Goal: Information Seeking & Learning: Check status

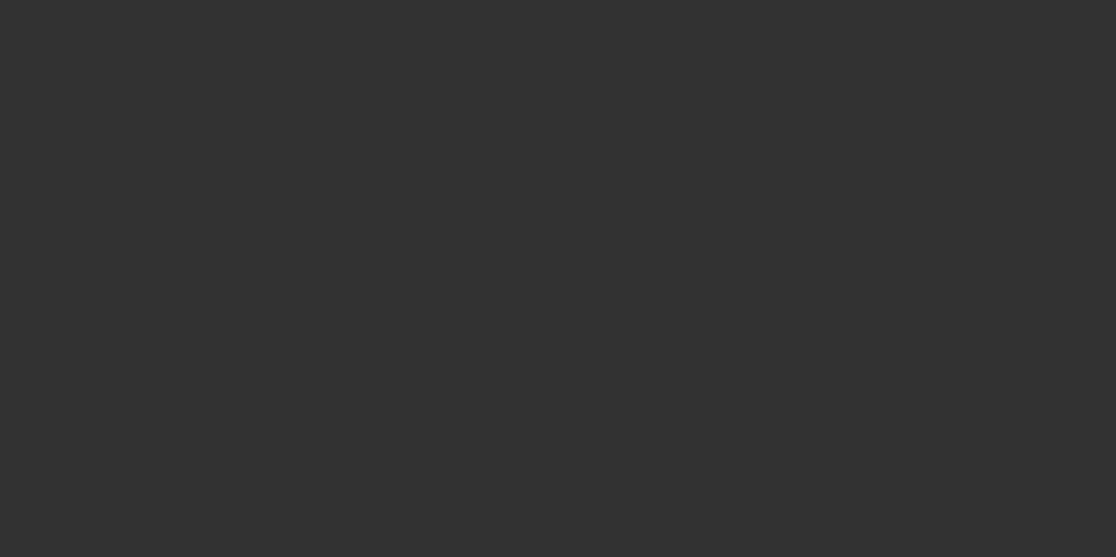
scroll to position [882, 0]
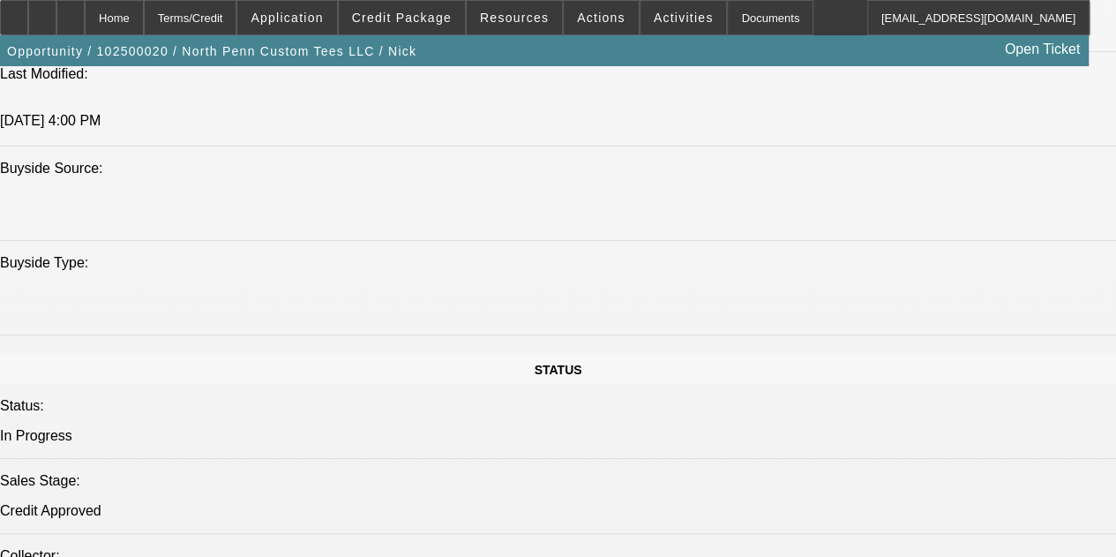
select select "0.1"
select select "2"
select select "0.1"
select select "4"
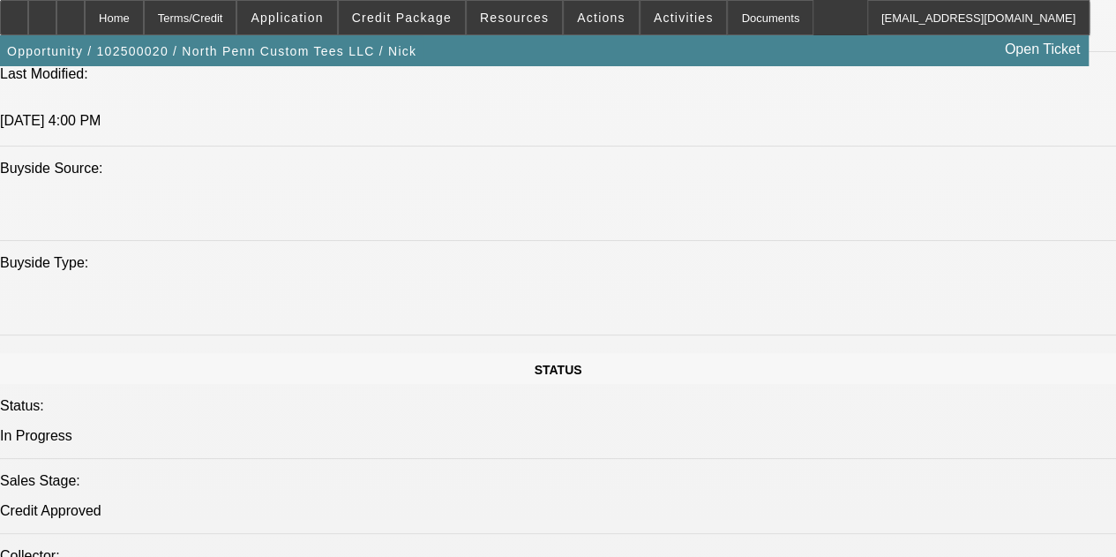
select select "0.1"
select select "2"
select select "0.1"
select select "4"
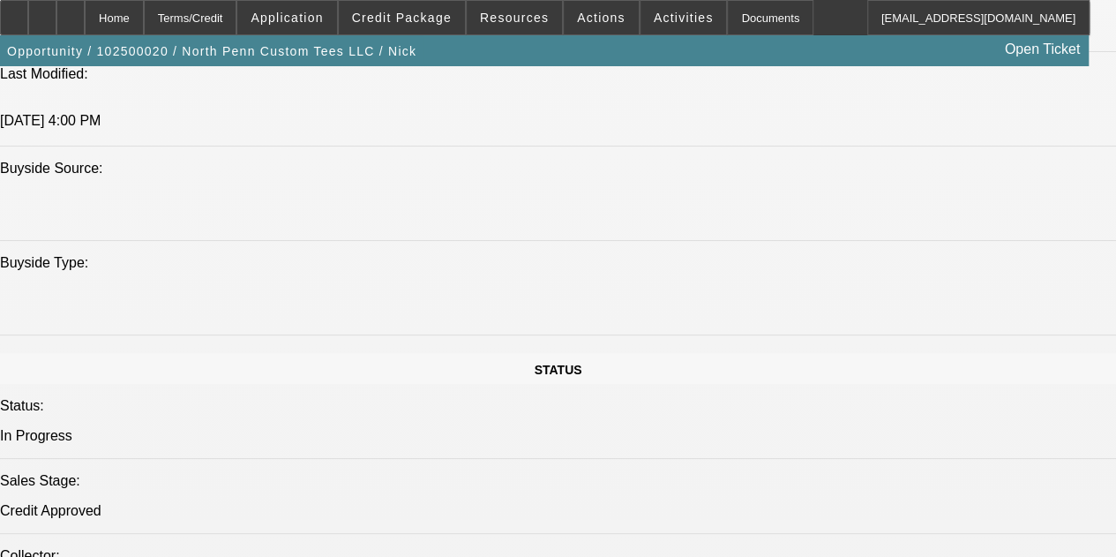
select select "0"
select select "0.1"
select select "4"
select select "0"
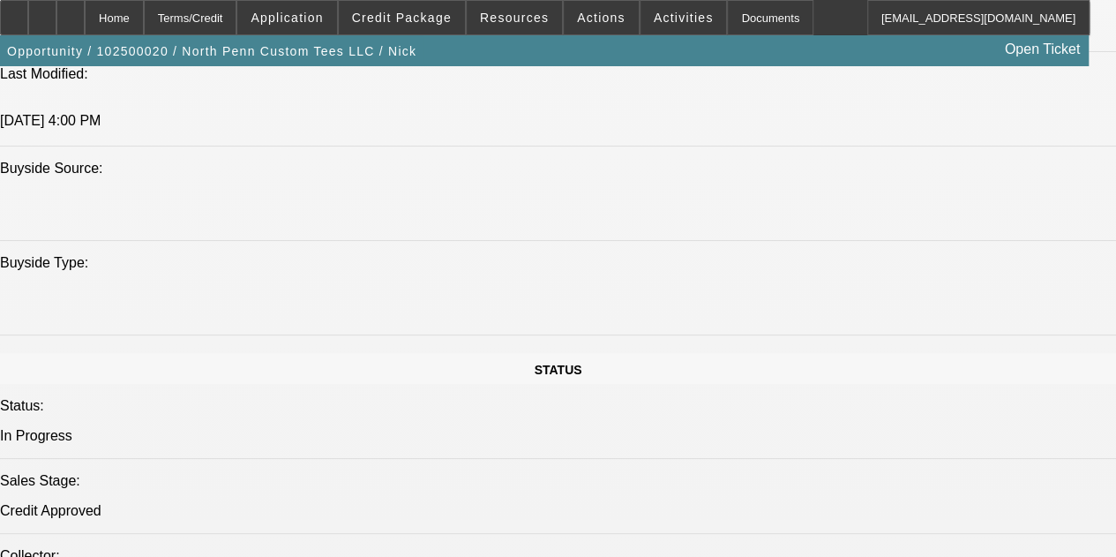
select select "0"
select select "0.1"
select select "4"
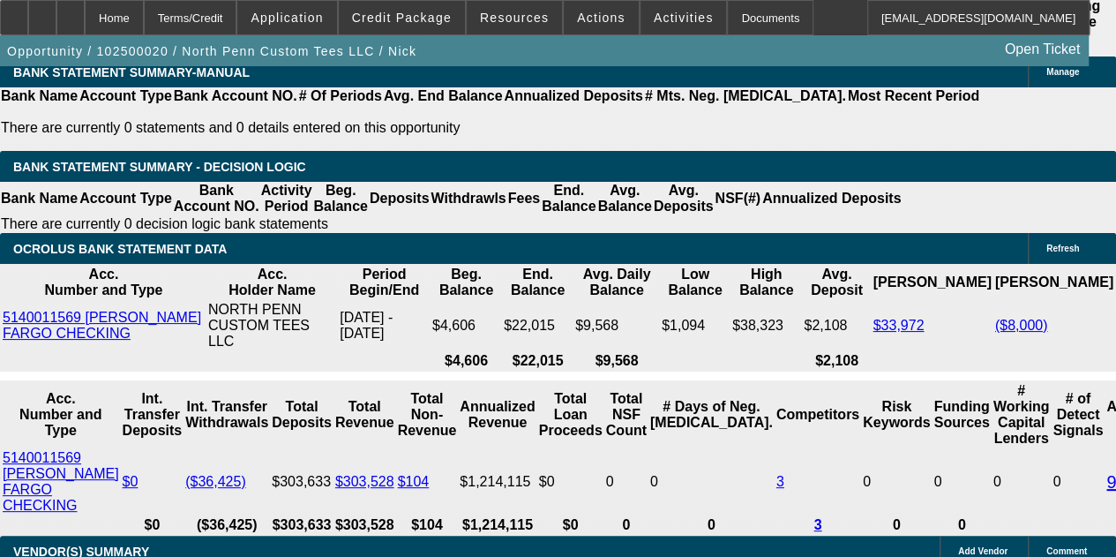
scroll to position [3141, 0]
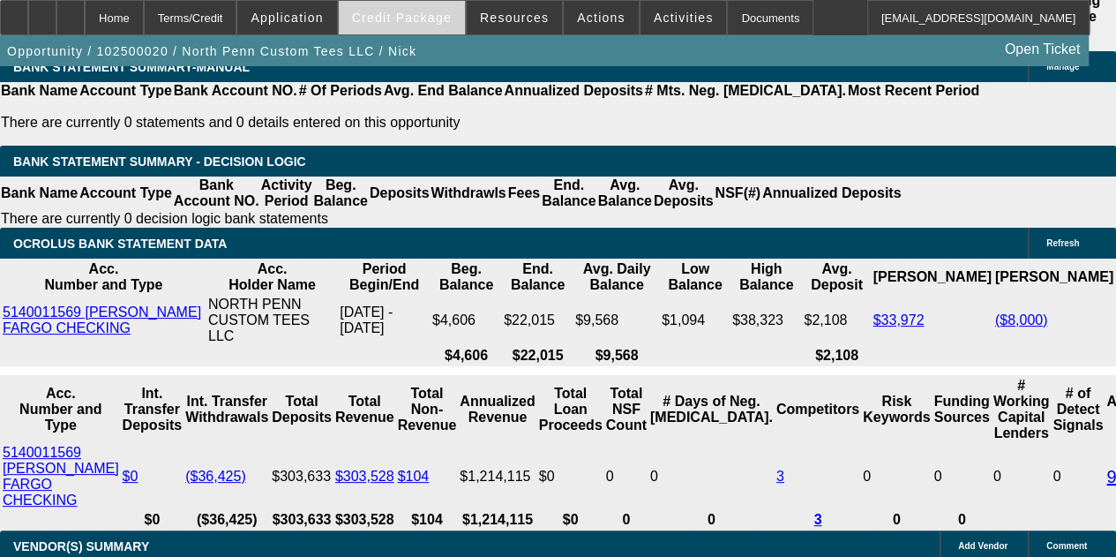
click at [402, 23] on span "Credit Package" at bounding box center [402, 18] width 100 height 14
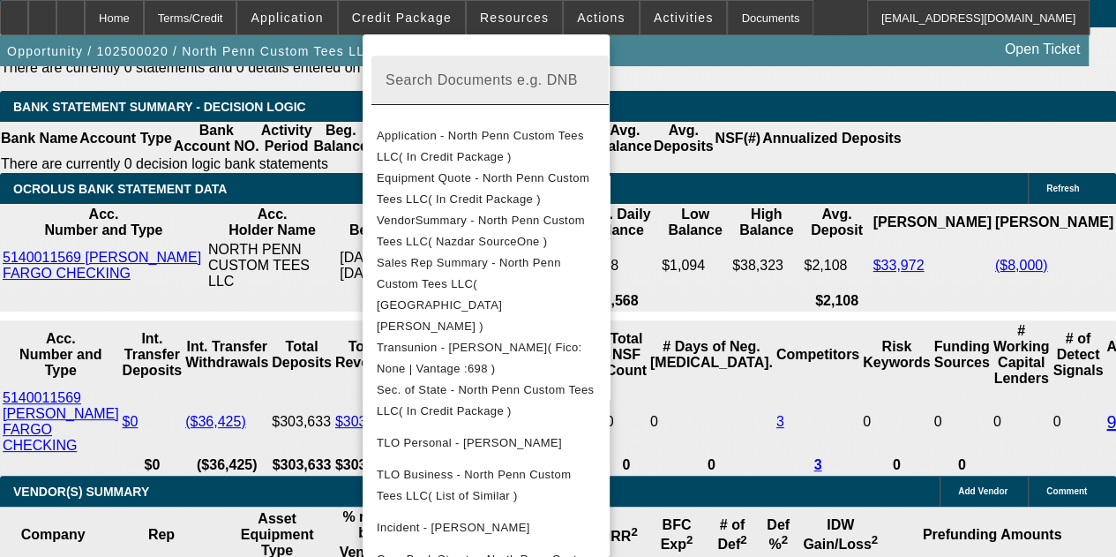
scroll to position [3230, 0]
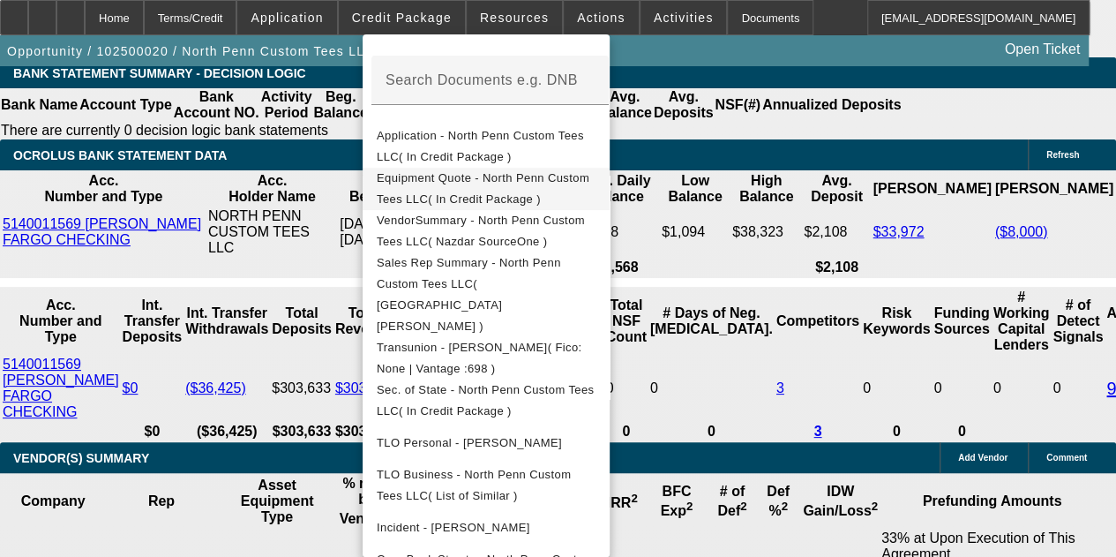
click at [538, 174] on span "Equipment Quote - North Penn Custom Tees LLC( In Credit Package )" at bounding box center [483, 188] width 213 height 34
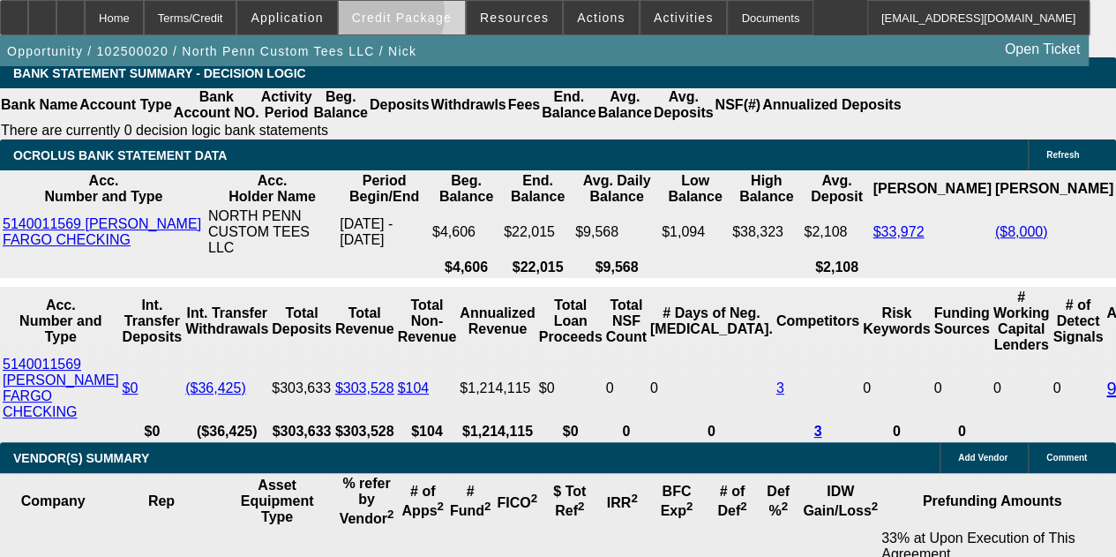
click at [402, 19] on span "Credit Package" at bounding box center [402, 18] width 100 height 14
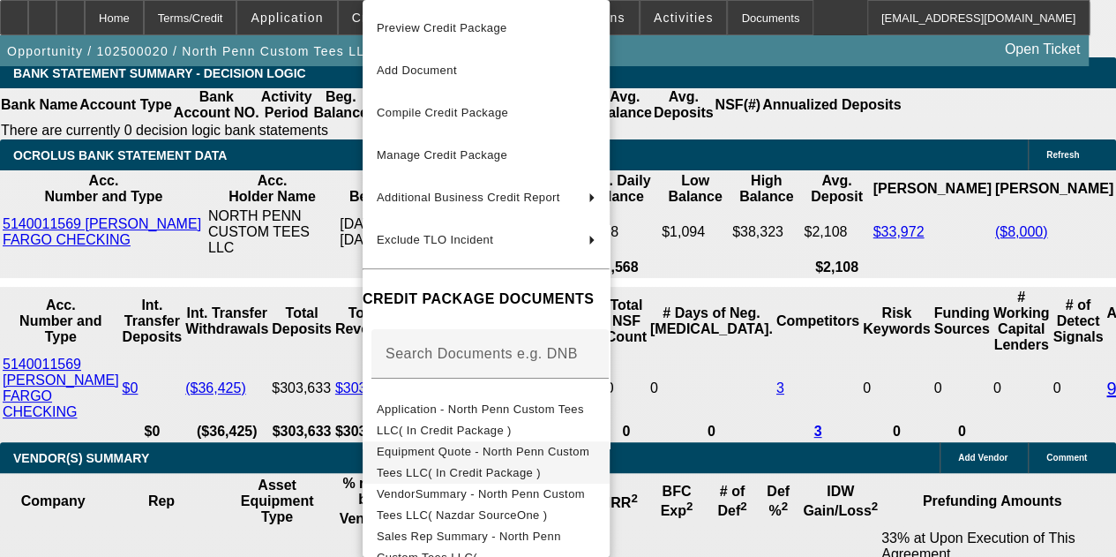
click at [489, 453] on span "Equipment Quote - North Penn Custom Tees LLC( In Credit Package )" at bounding box center [483, 462] width 213 height 34
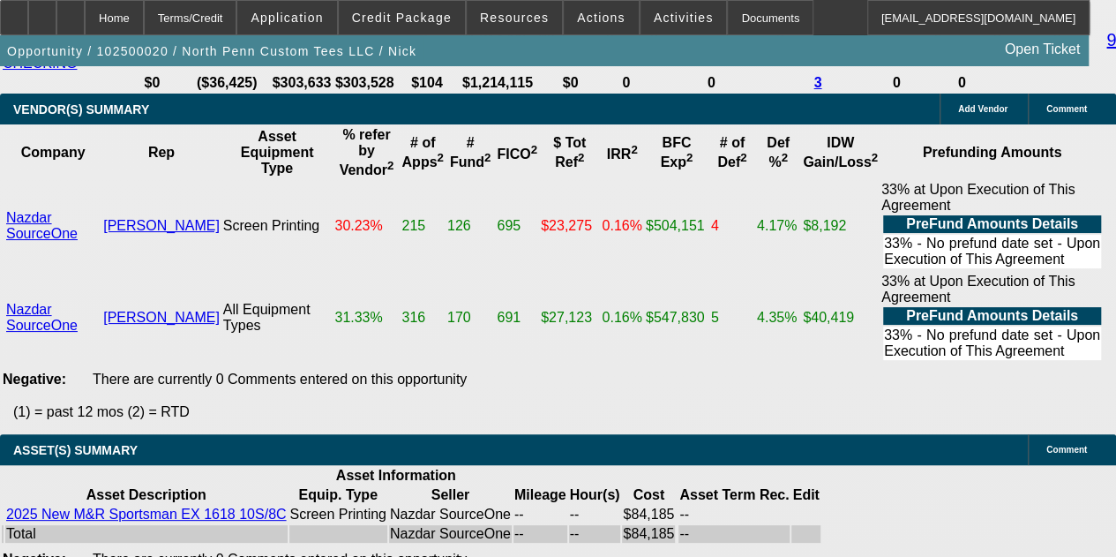
scroll to position [3935, 0]
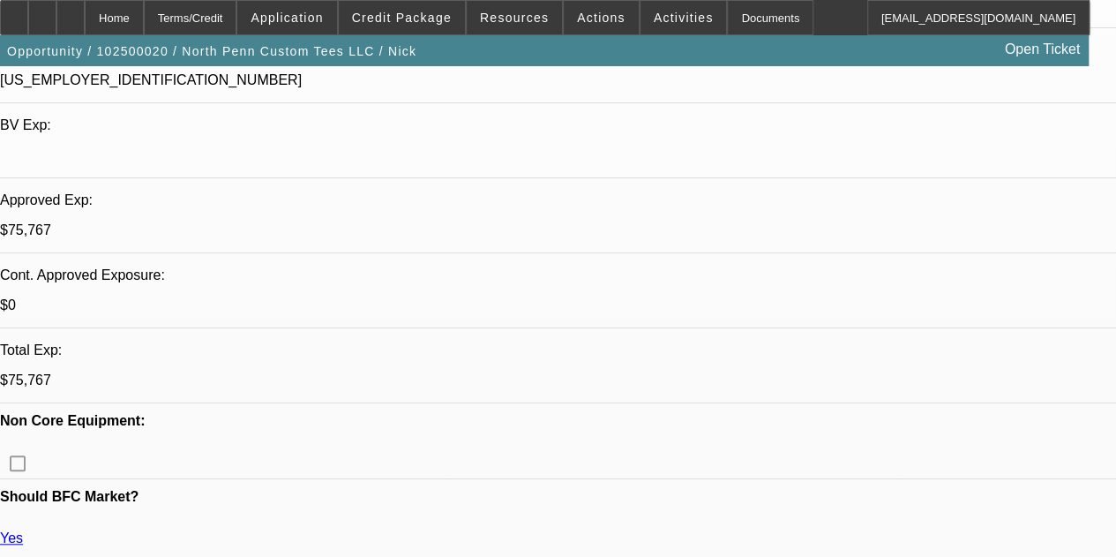
scroll to position [0, 0]
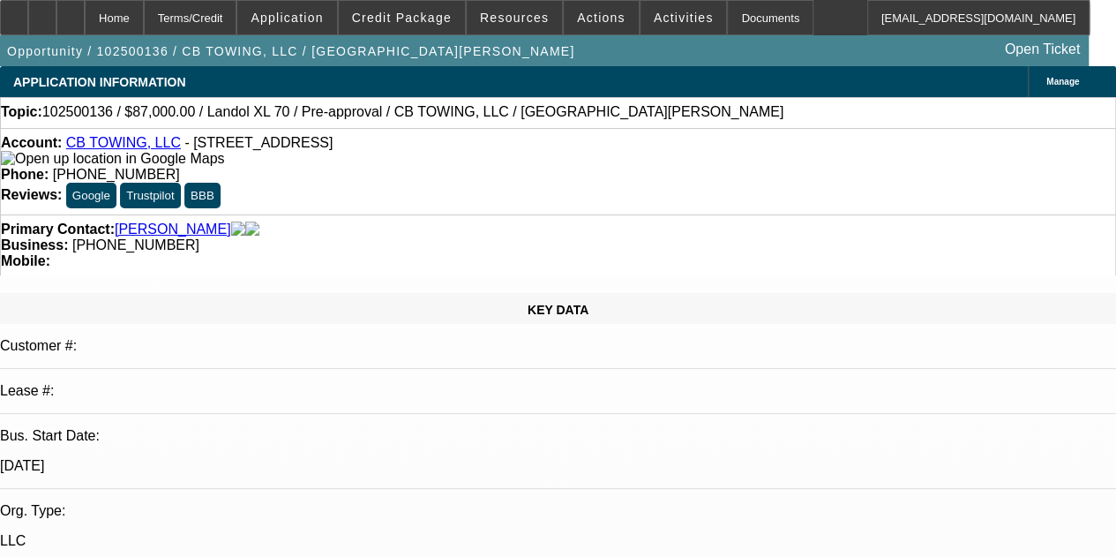
select select "0"
select select "6"
select select "0"
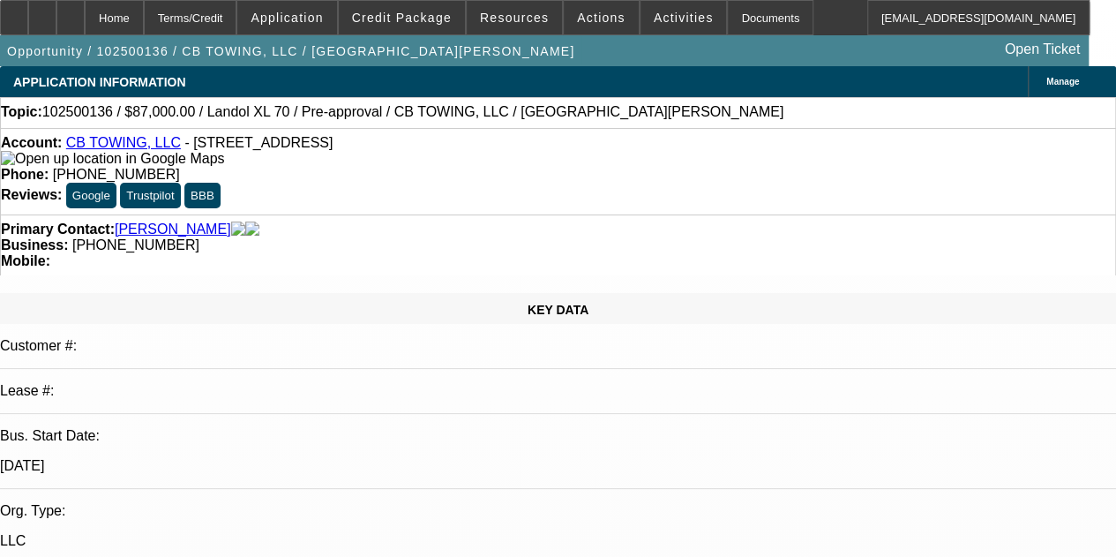
select select "0"
select select "6"
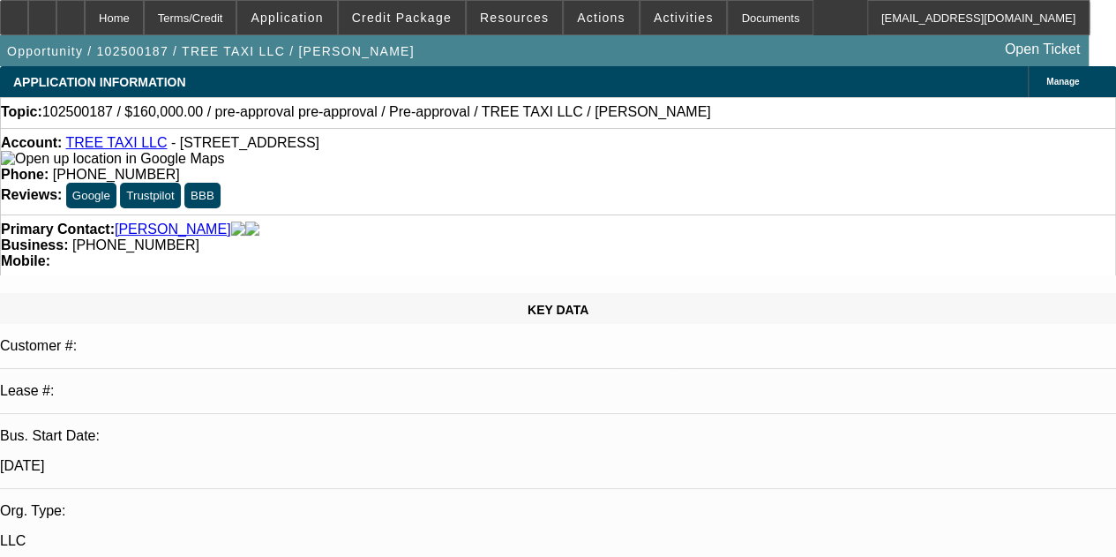
select select "0"
select select "6"
select select "0"
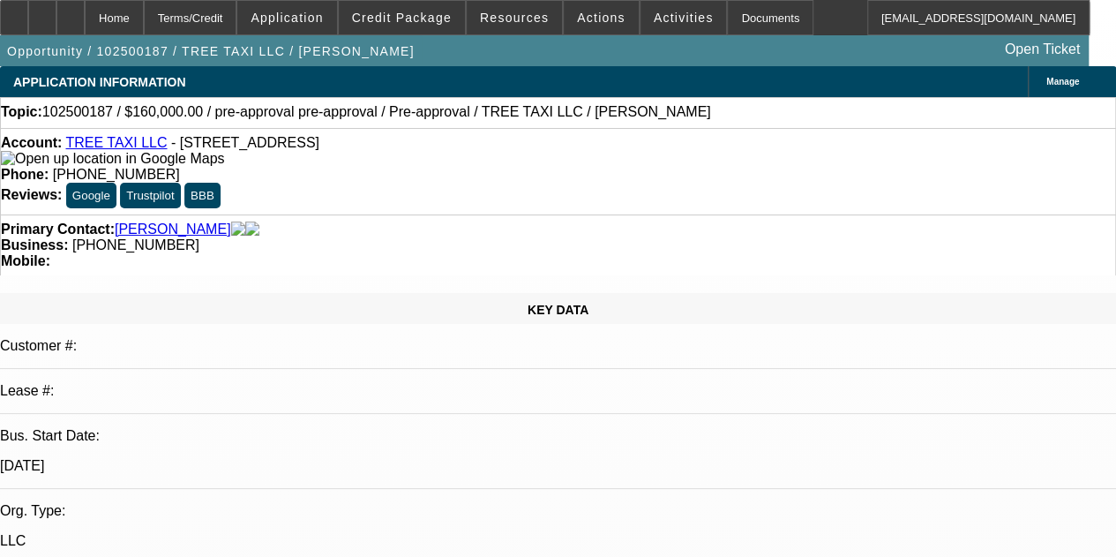
select select "0"
select select "6"
select select "0"
select select "2"
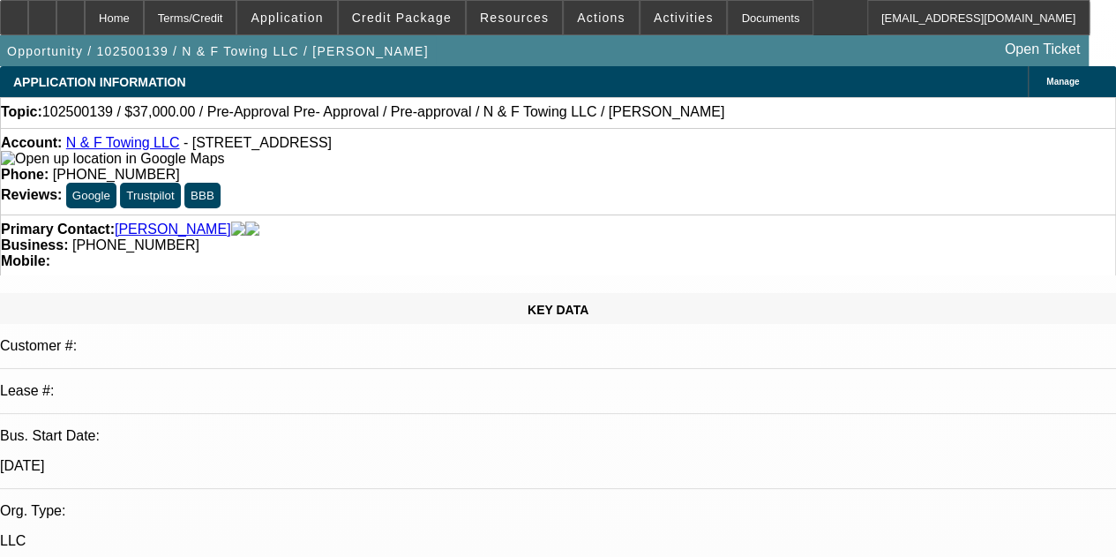
select select "2"
select select "0"
select select "6"
select select "0"
select select "2"
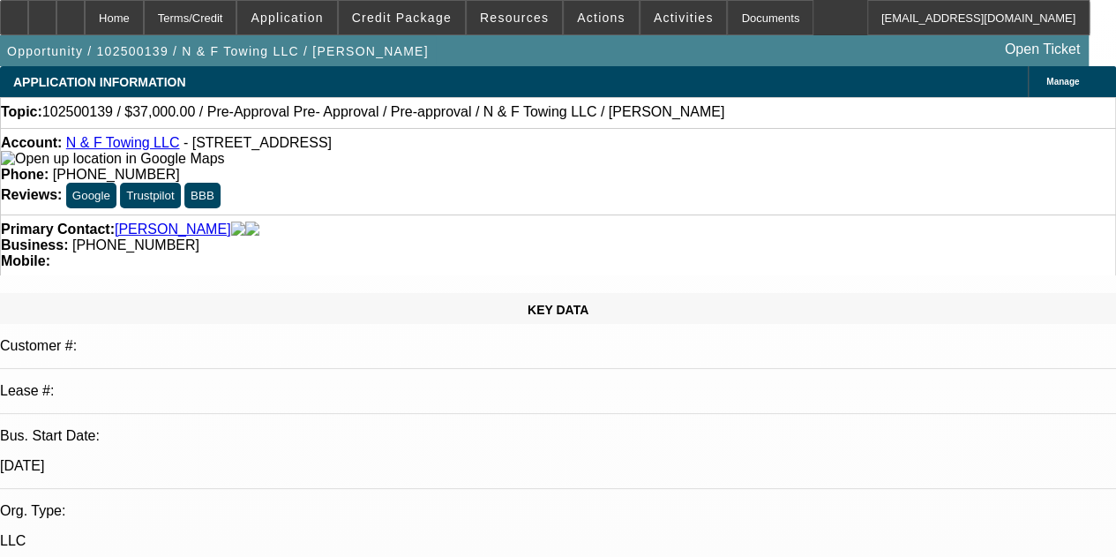
select select "2"
select select "0"
select select "6"
select select "0"
select select "2"
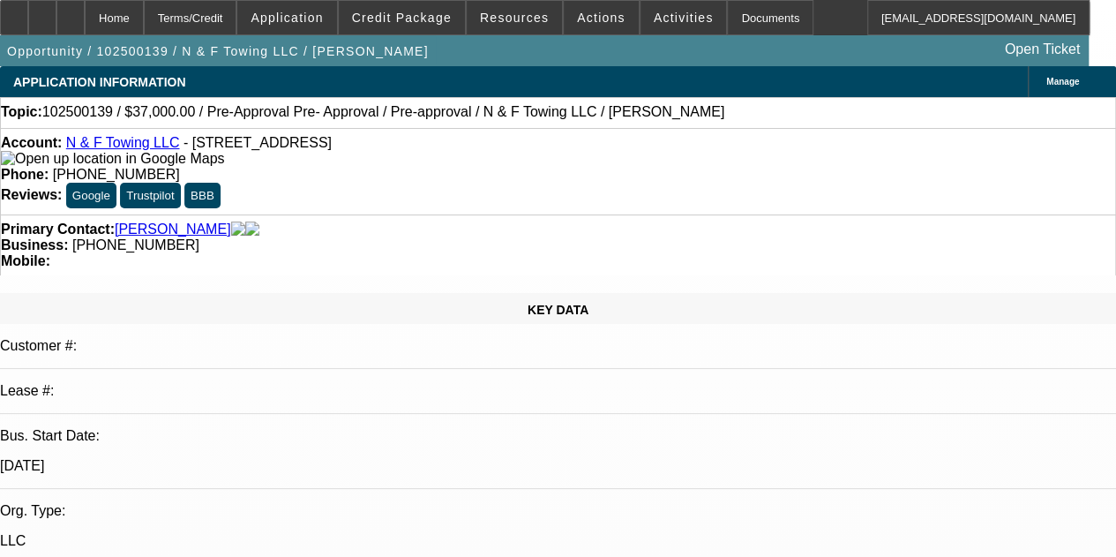
select select "2"
select select "0.1"
select select "4"
select select "0"
select select "2"
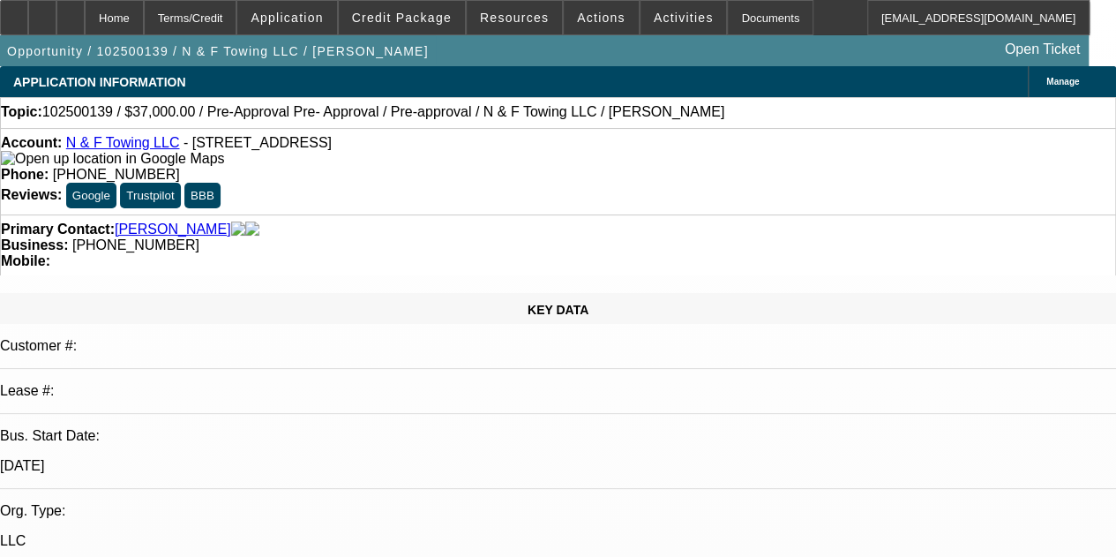
select select "2"
select select "0.1"
select select "4"
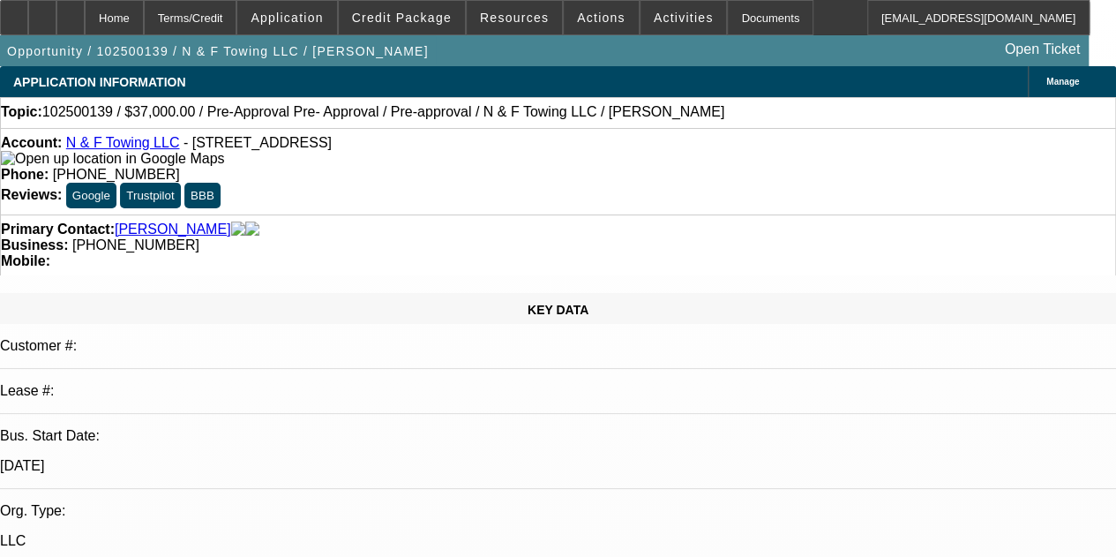
select select "0"
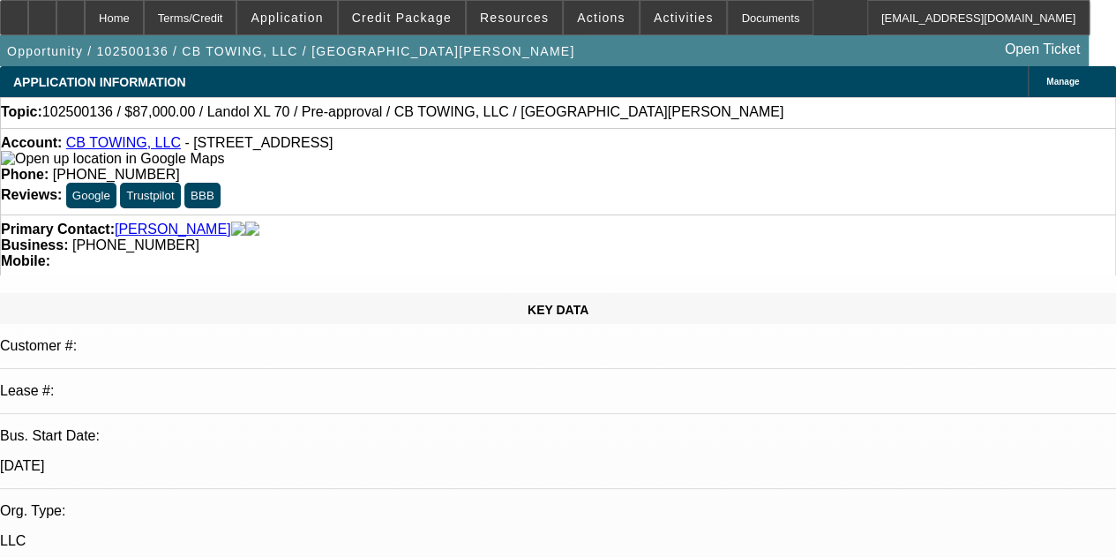
select select "0"
select select "6"
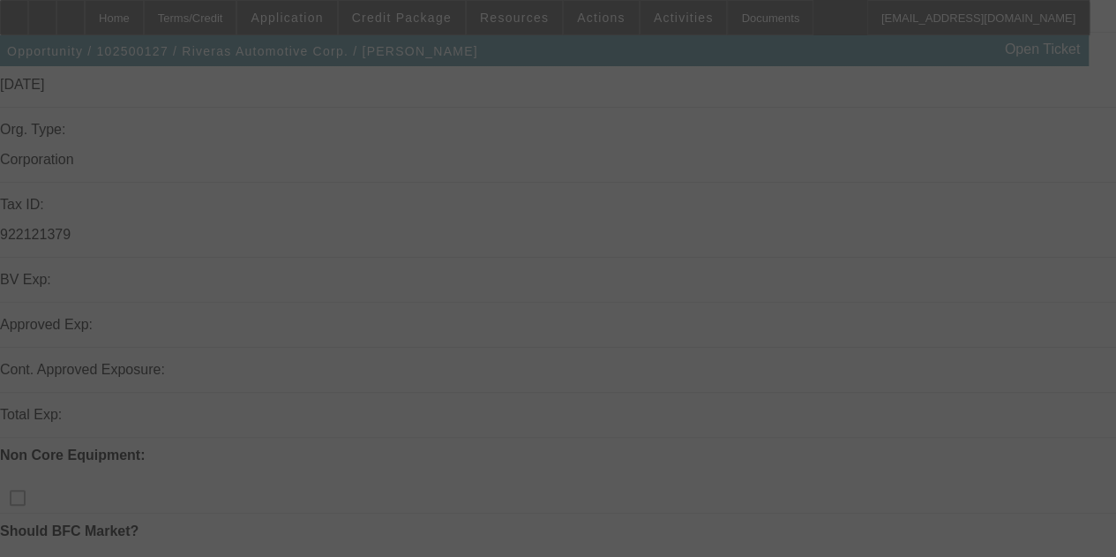
scroll to position [441, 0]
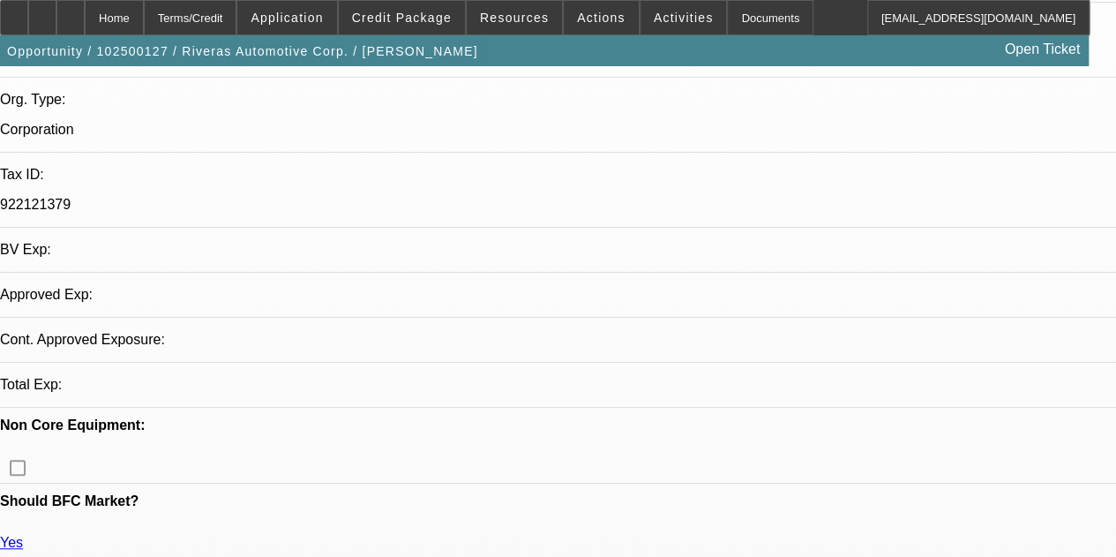
select select "0"
select select "2"
select select "0"
select select "6"
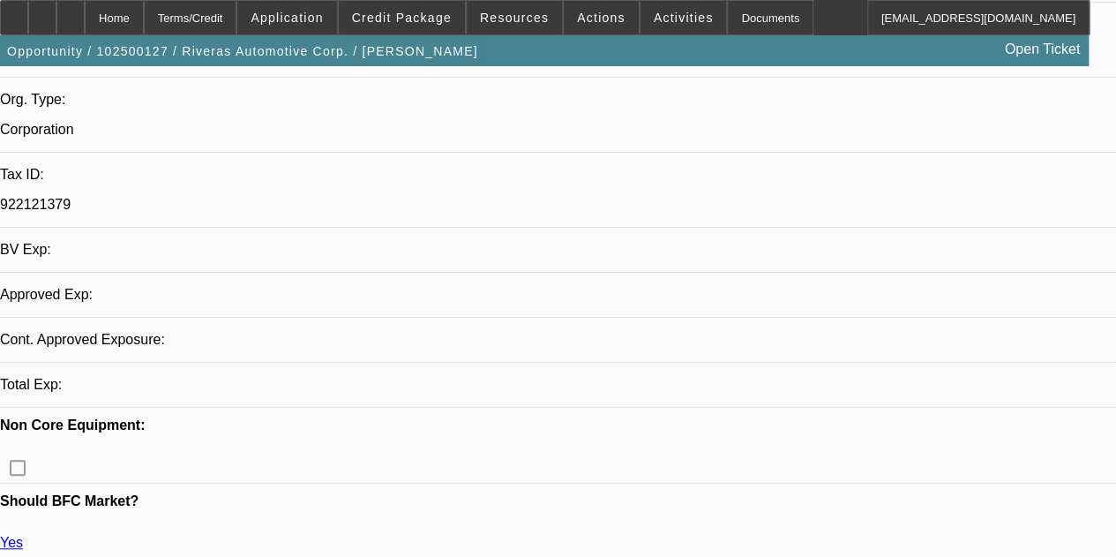
select select "0"
select select "6"
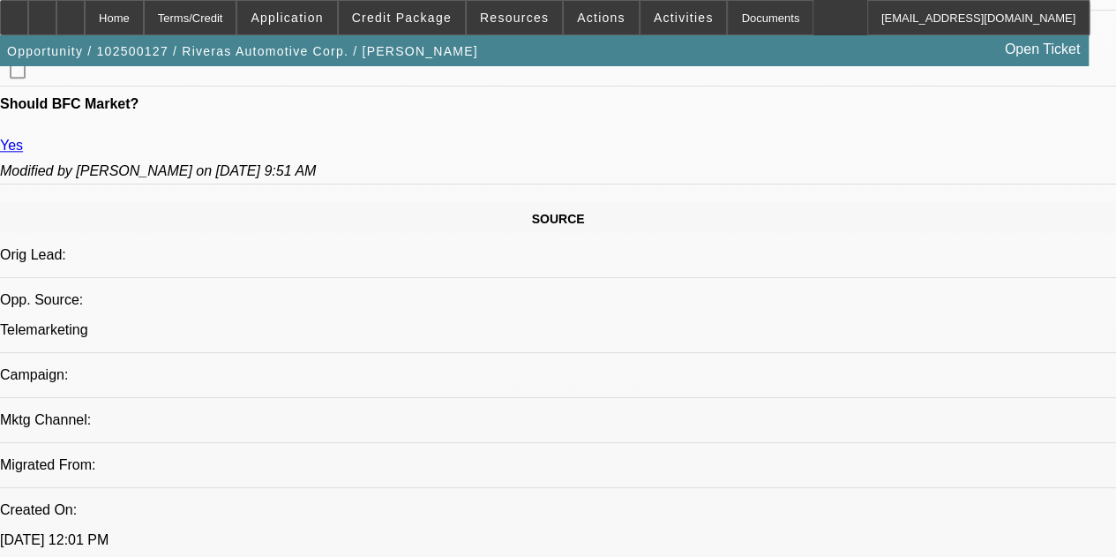
scroll to position [1011, 0]
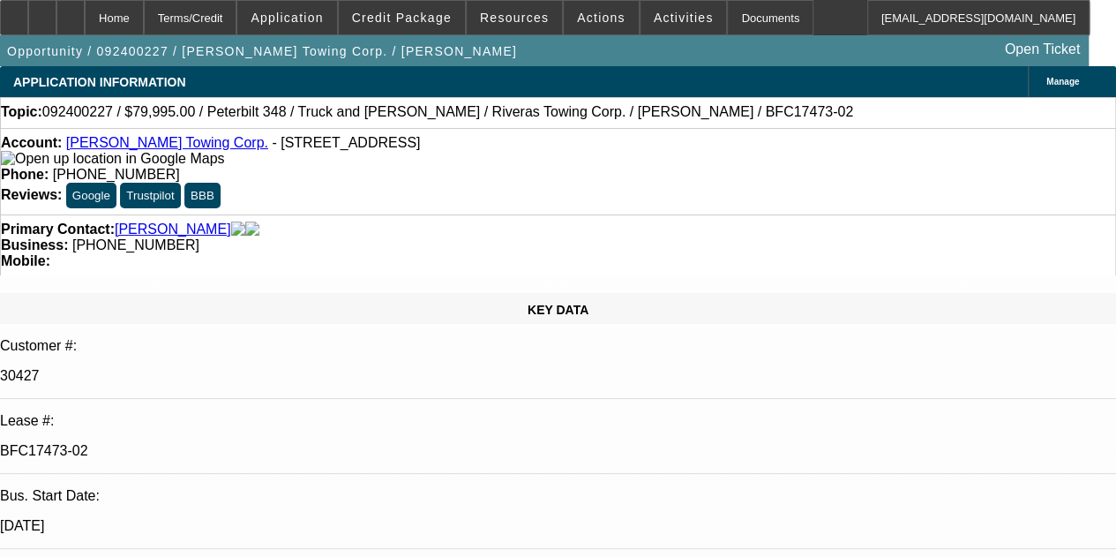
select select "0"
select select "2"
select select "0"
select select "6"
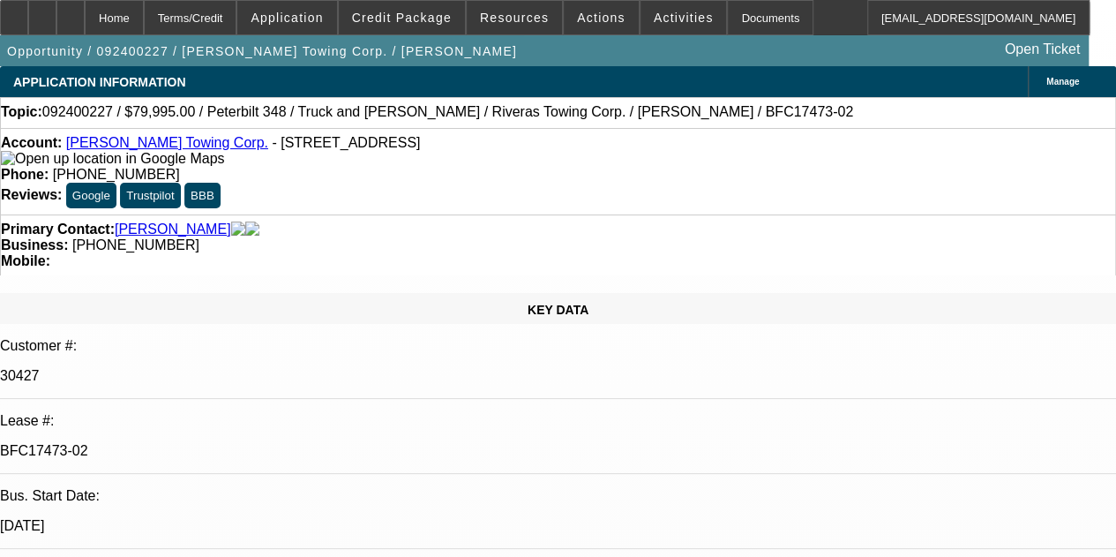
select select "0"
select select "6"
select select "0"
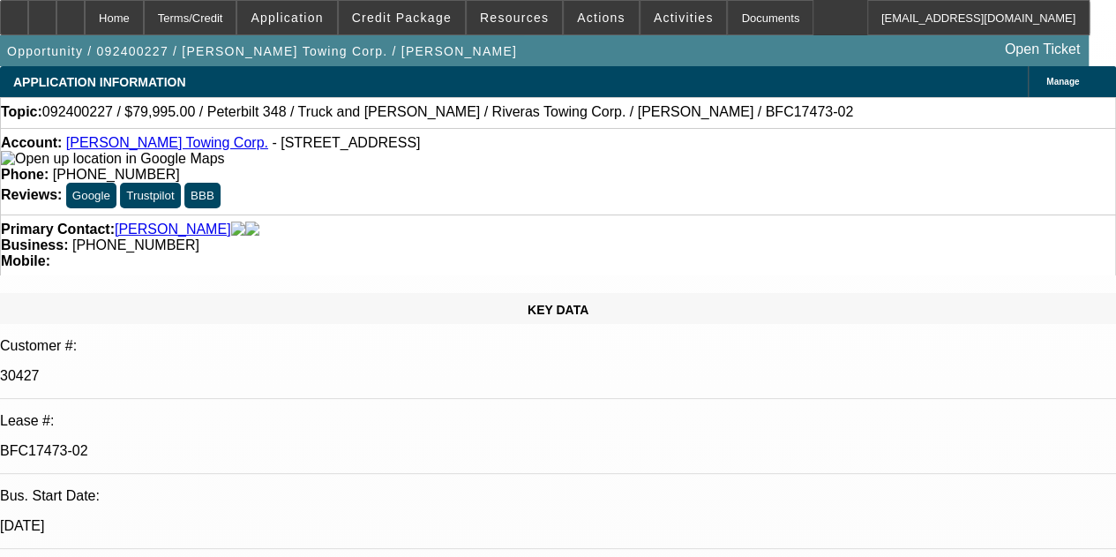
select select "0"
select select "6"
select select "0"
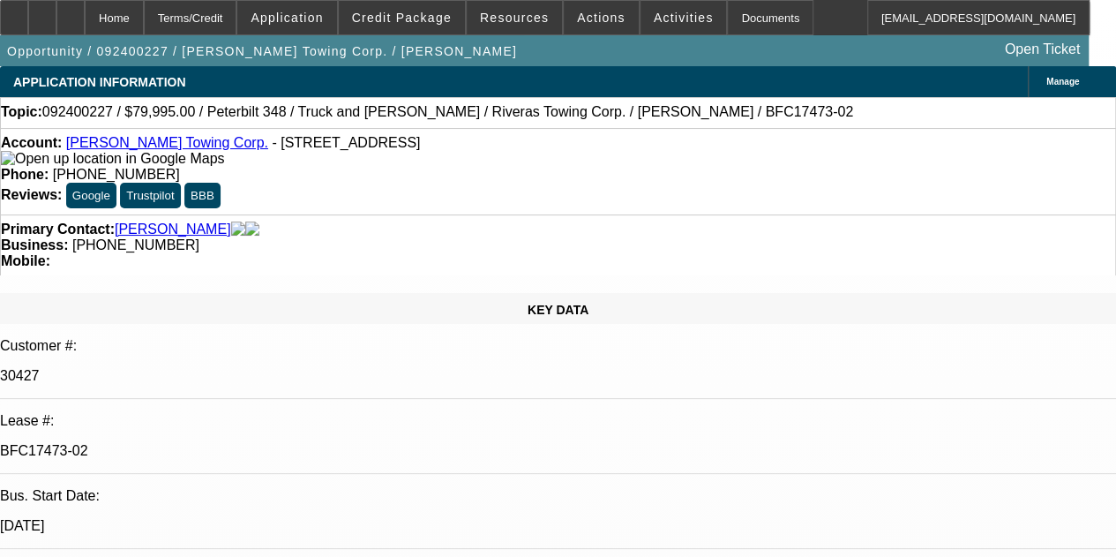
select select "0"
select select "6"
click at [727, 24] on div "Documents" at bounding box center [770, 17] width 86 height 35
click at [727, 17] on div "Documents" at bounding box center [770, 17] width 86 height 35
click at [577, 20] on span "Actions" at bounding box center [601, 18] width 49 height 14
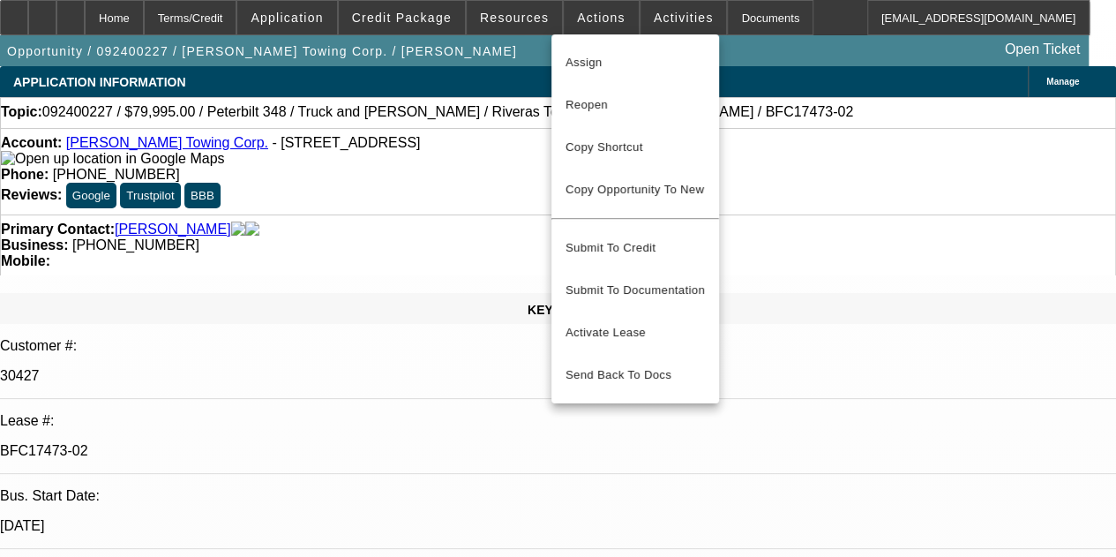
click at [520, 20] on div at bounding box center [558, 278] width 1116 height 557
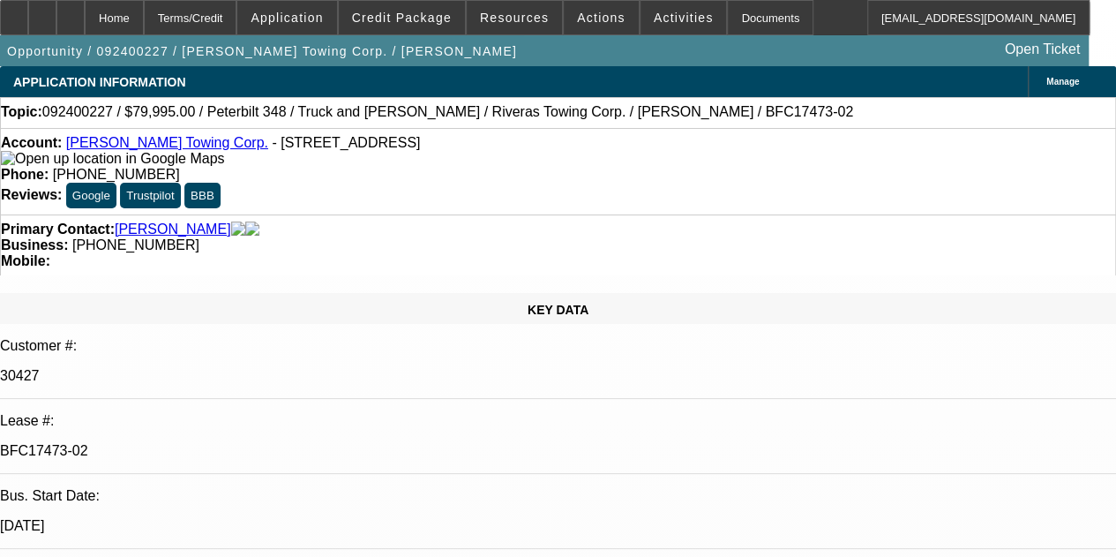
click at [520, 20] on span "Resources" at bounding box center [514, 18] width 69 height 14
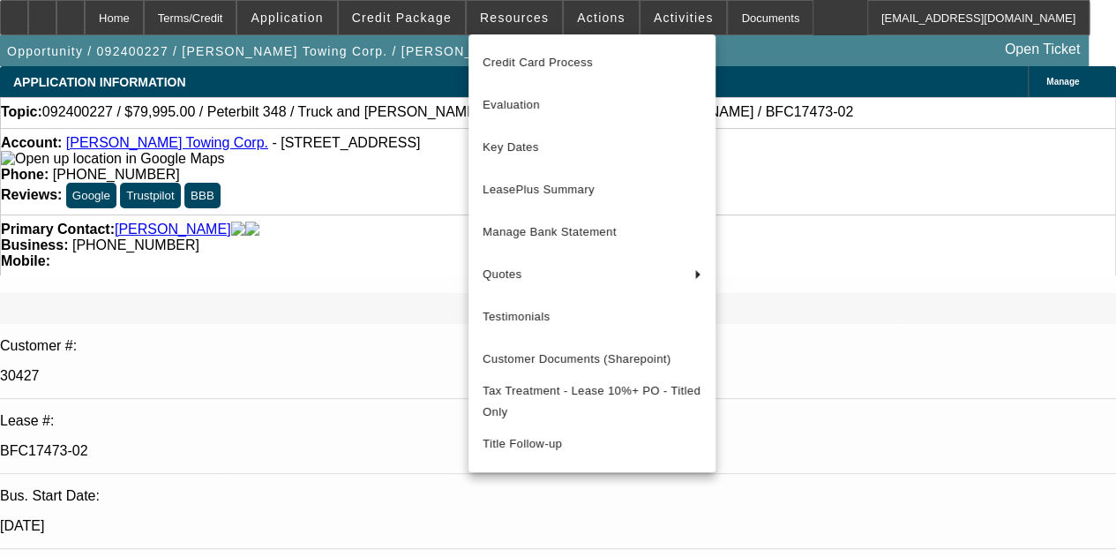
click at [243, 19] on div at bounding box center [558, 278] width 1116 height 557
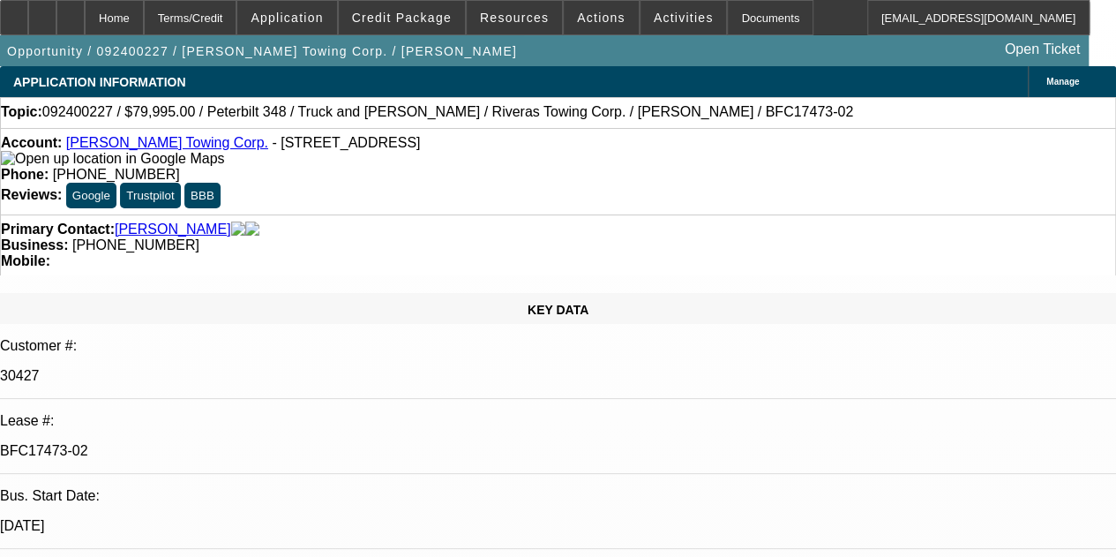
click at [237, 19] on div "Terms/Credit" at bounding box center [191, 17] width 94 height 35
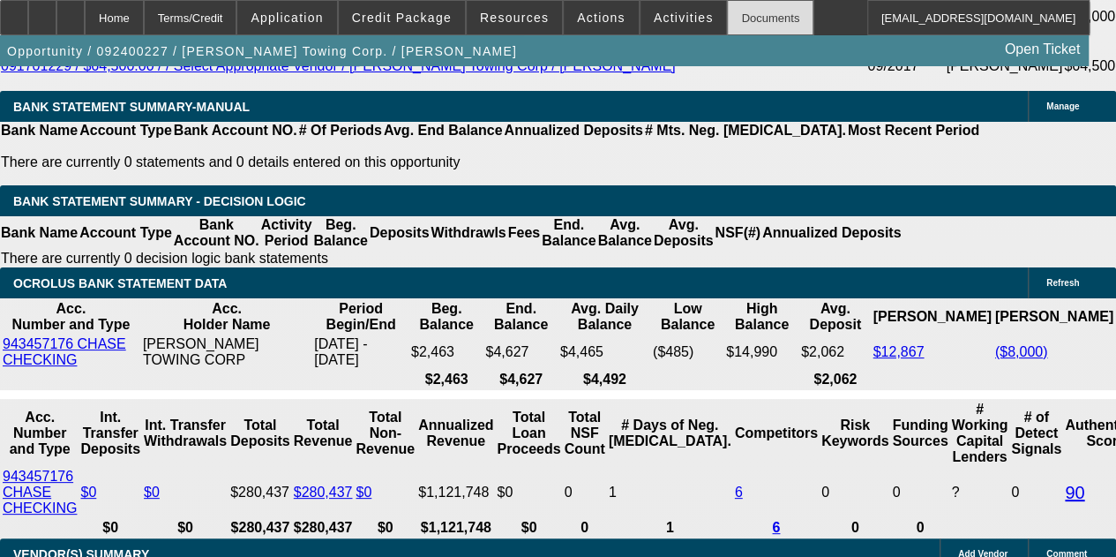
click at [727, 23] on div "Documents" at bounding box center [770, 17] width 86 height 35
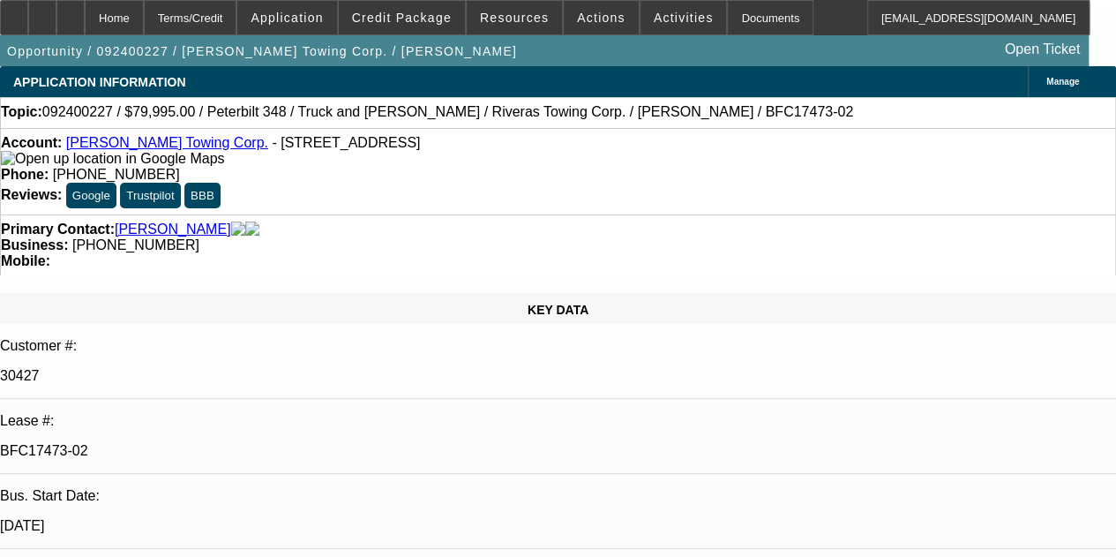
select select "0"
select select "2"
select select "0"
select select "6"
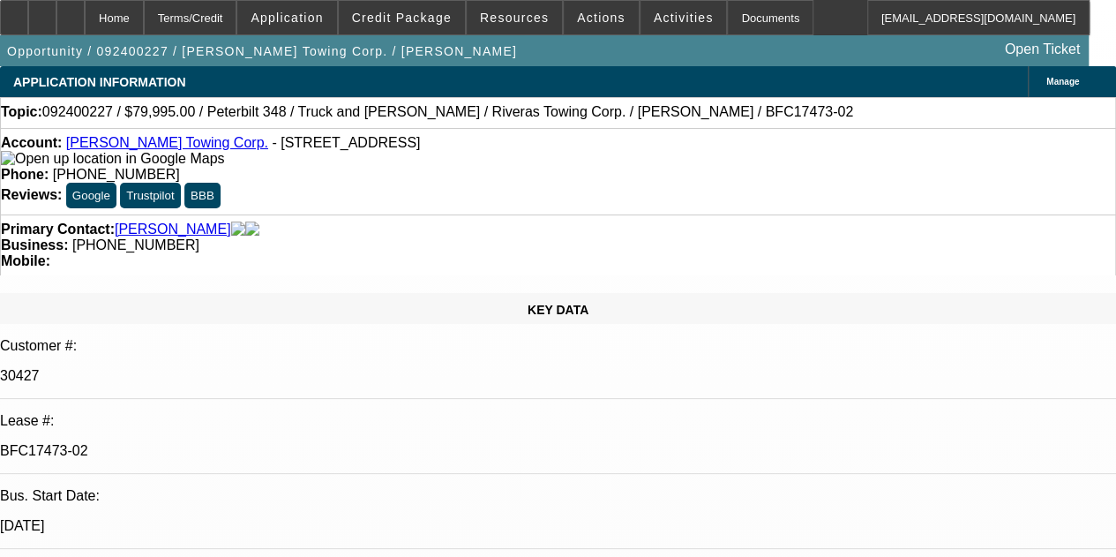
select select "0"
select select "6"
select select "0"
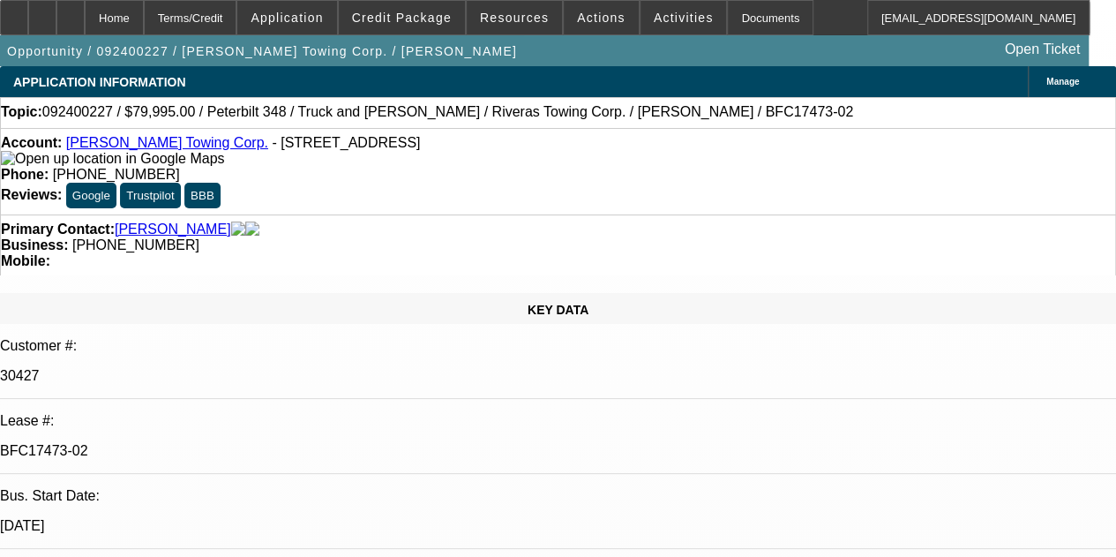
select select "0"
select select "6"
select select "0"
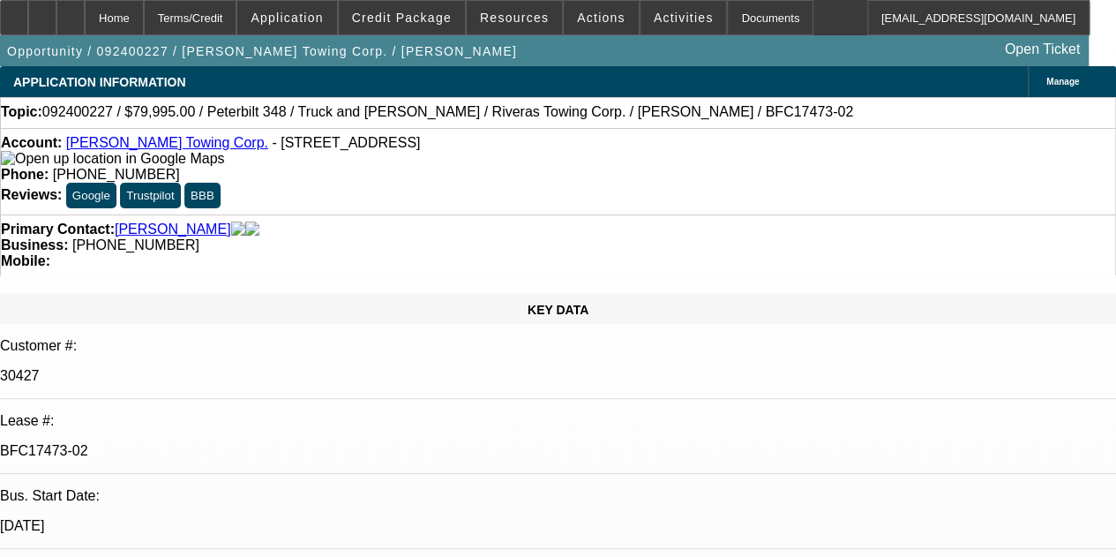
select select "0"
select select "6"
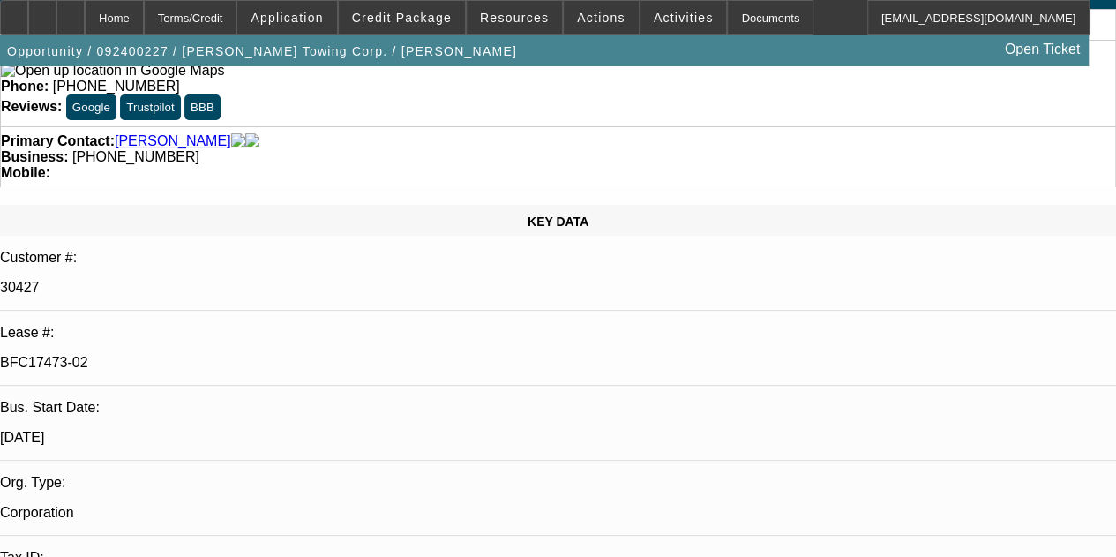
scroll to position [457, 0]
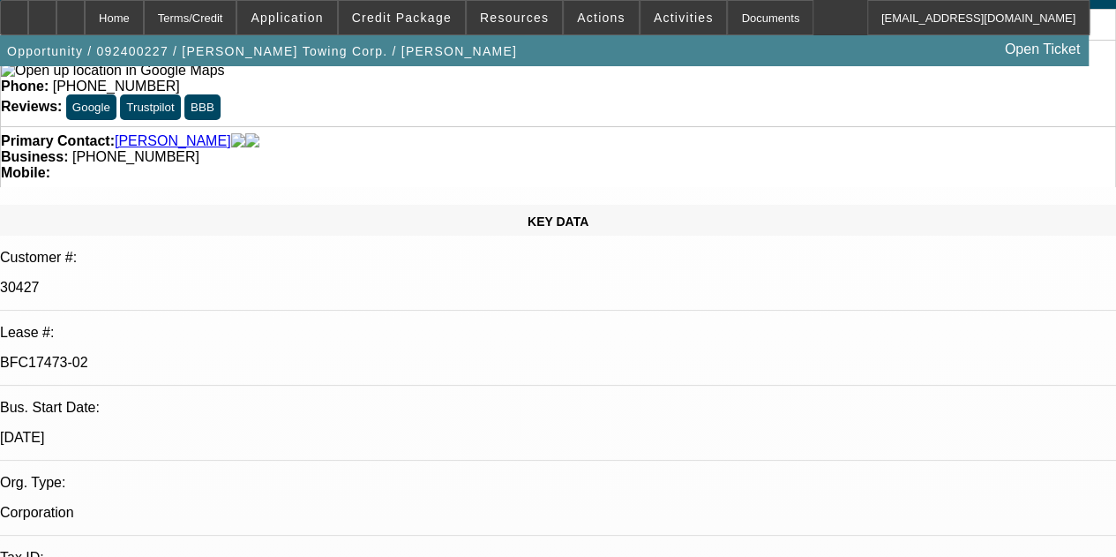
scroll to position [1692, 0]
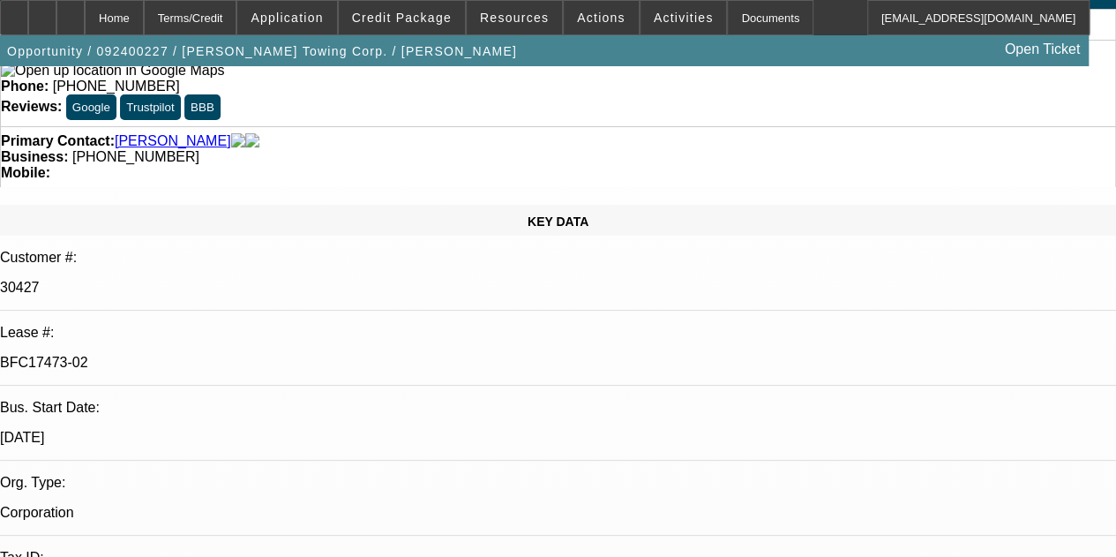
scroll to position [1868, 0]
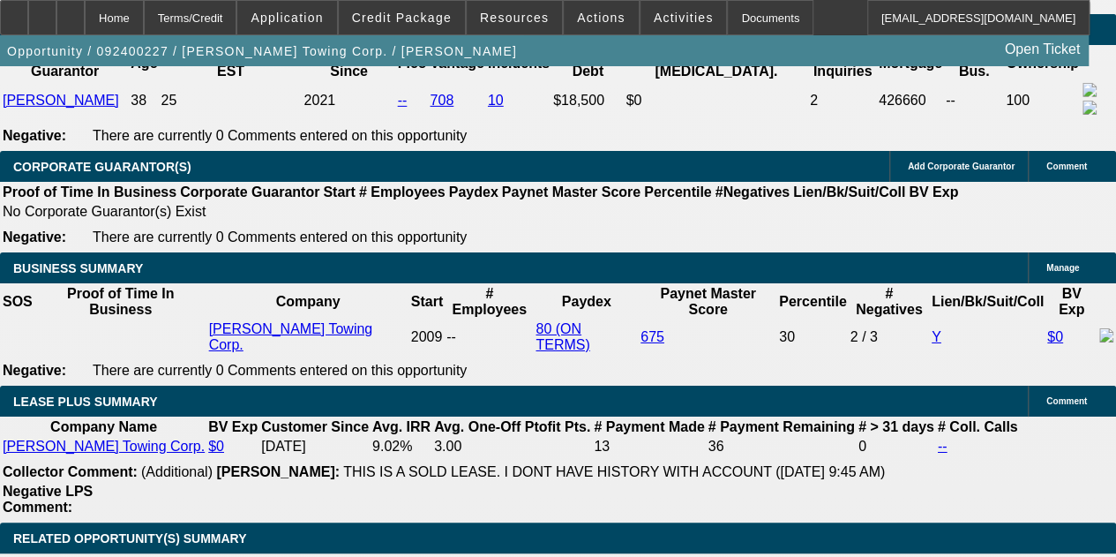
scroll to position [2421, 0]
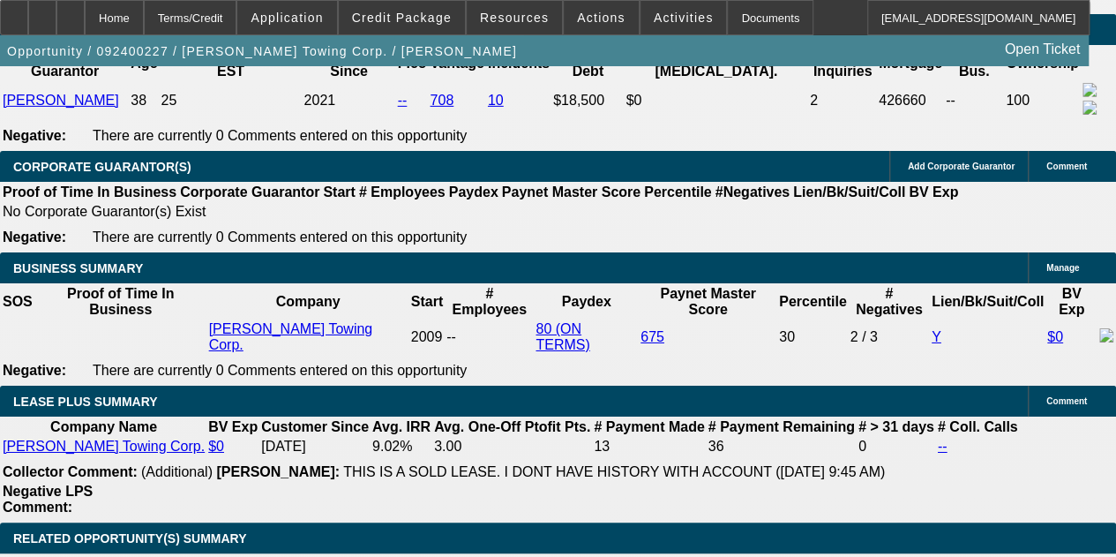
scroll to position [2333, 0]
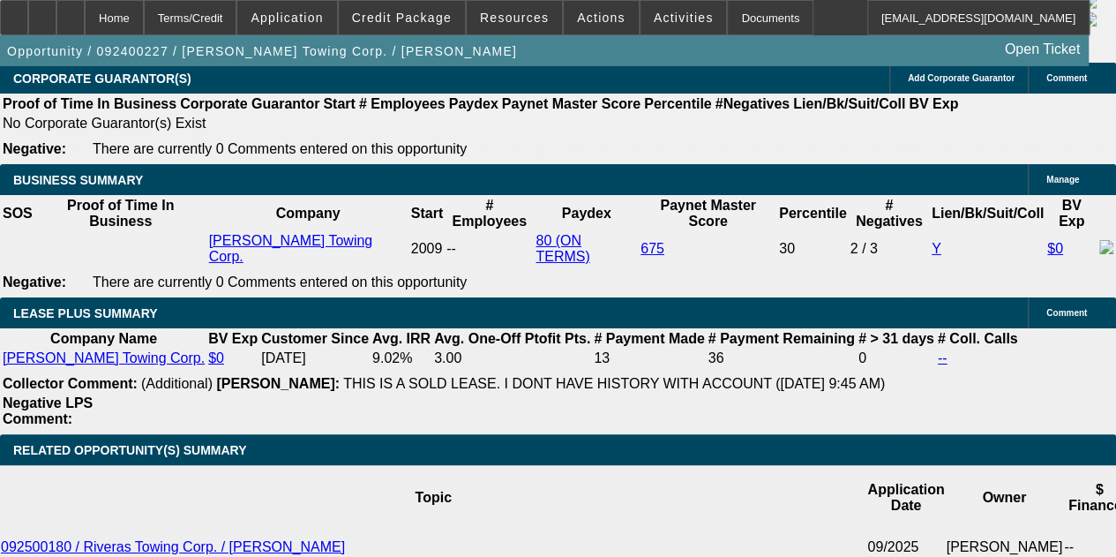
scroll to position [1803, 0]
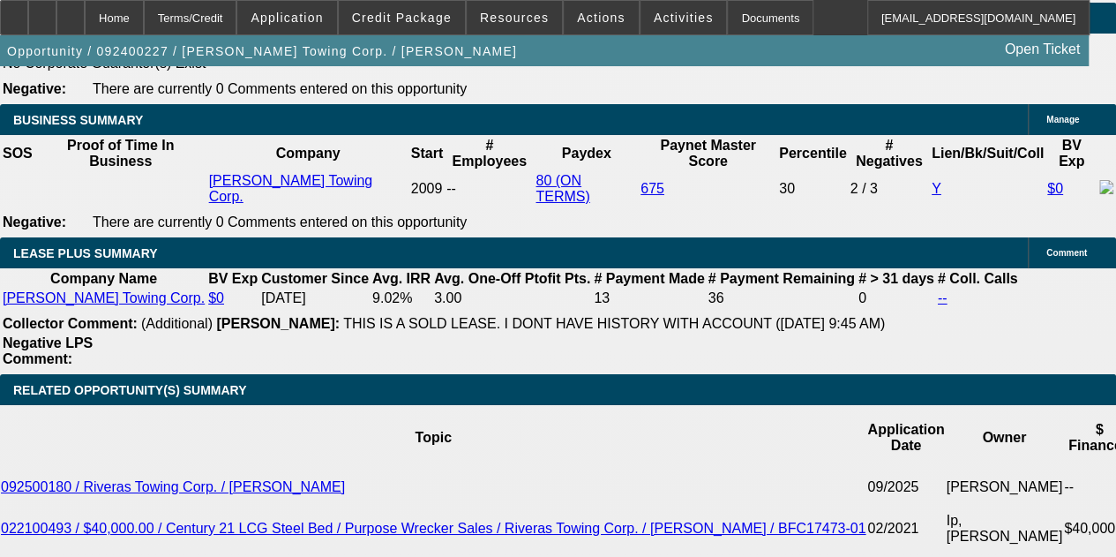
scroll to position [2999, 0]
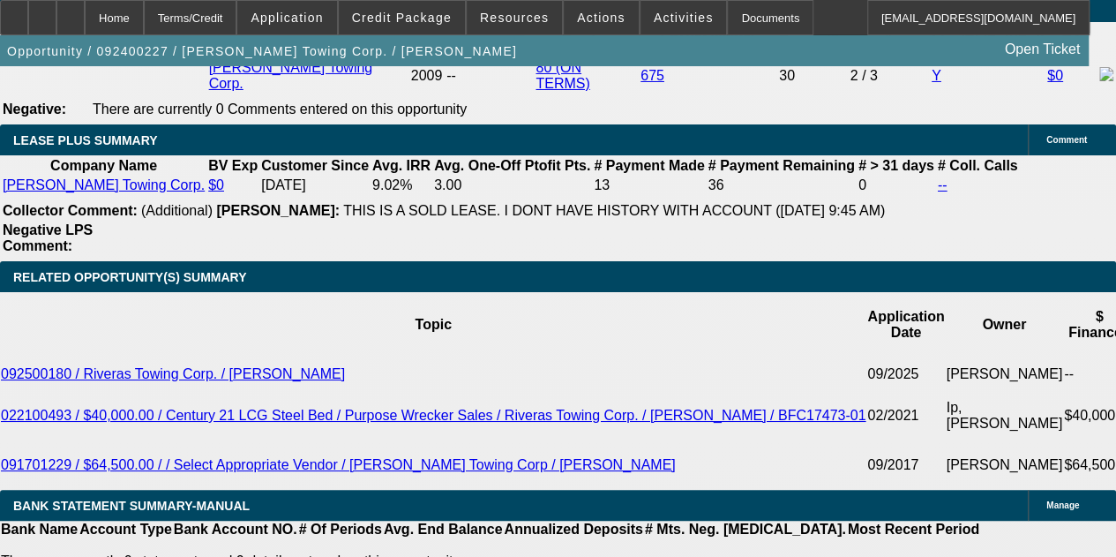
scroll to position [3088, 0]
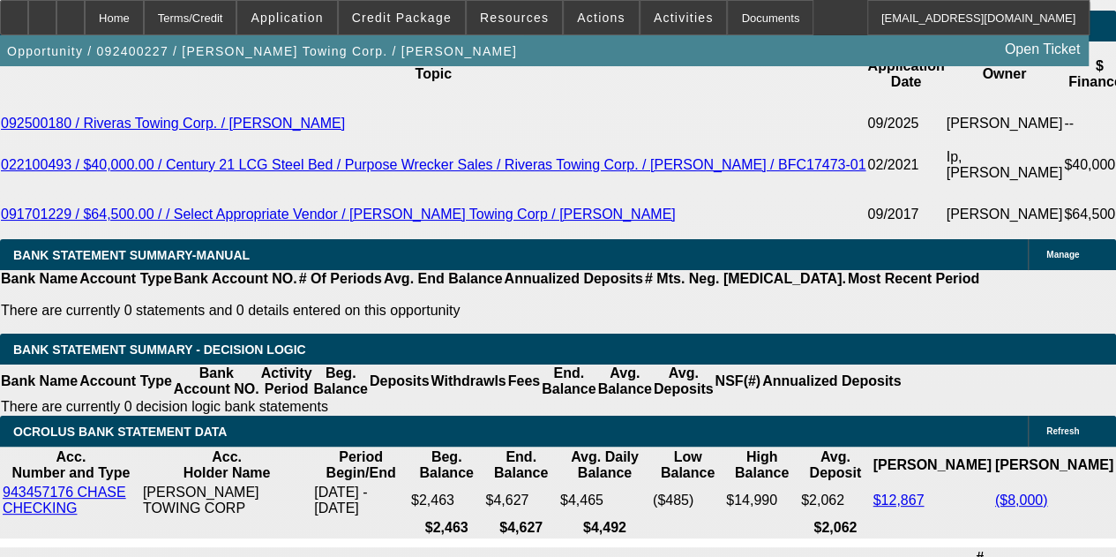
scroll to position [1627, 0]
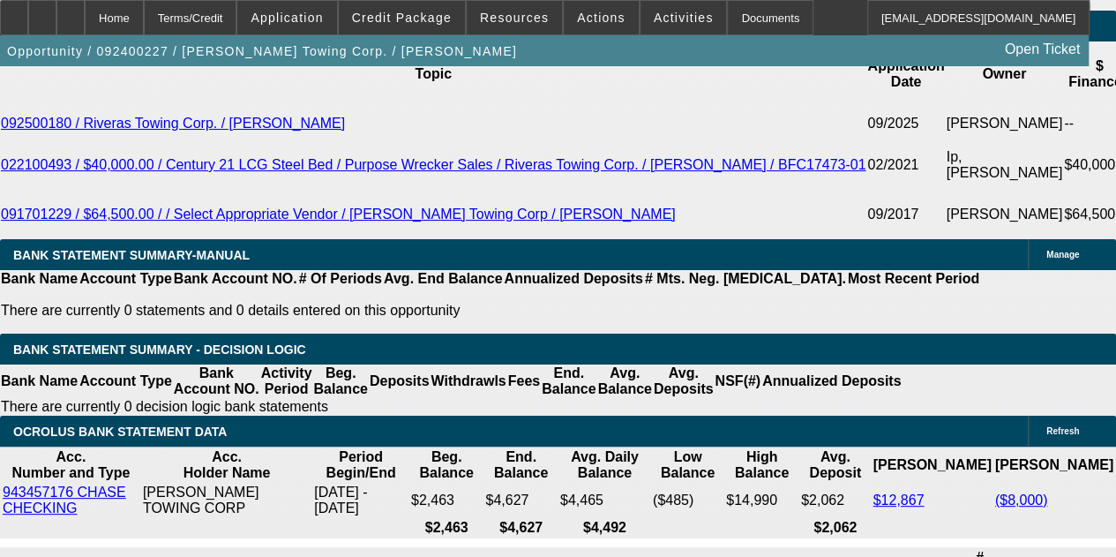
scroll to position [1362, 0]
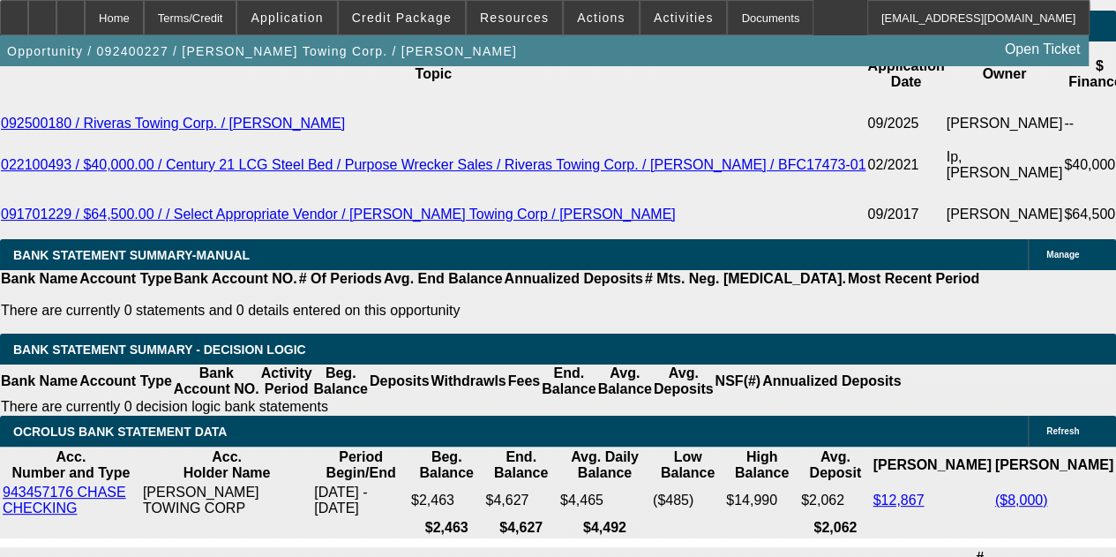
scroll to position [3371, 0]
